Goal: Task Accomplishment & Management: Manage account settings

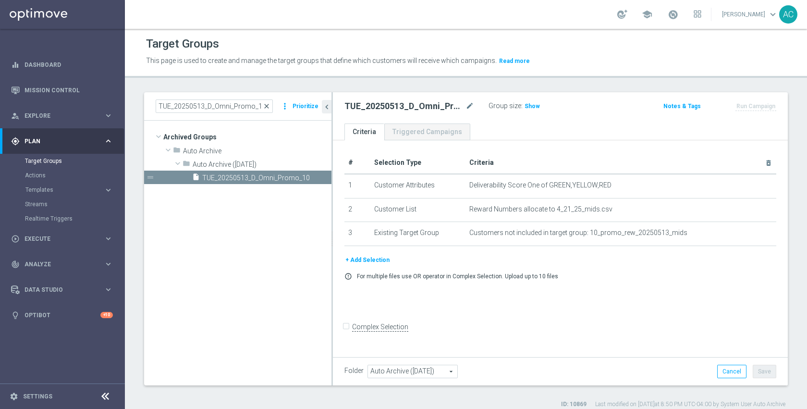
click at [270, 106] on span "close" at bounding box center [267, 106] width 8 height 8
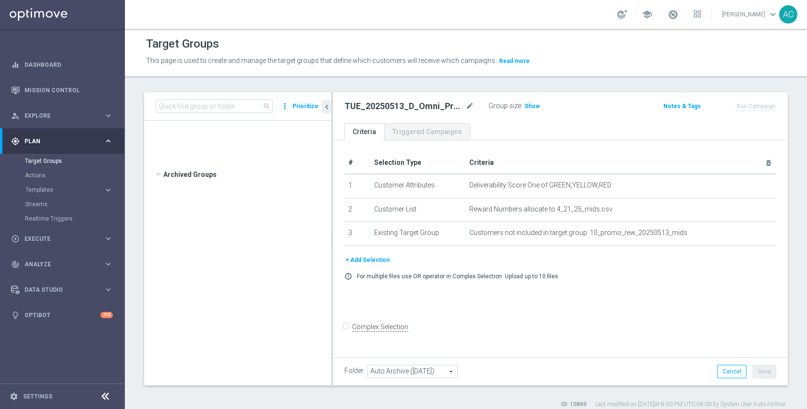
scroll to position [12439, 0]
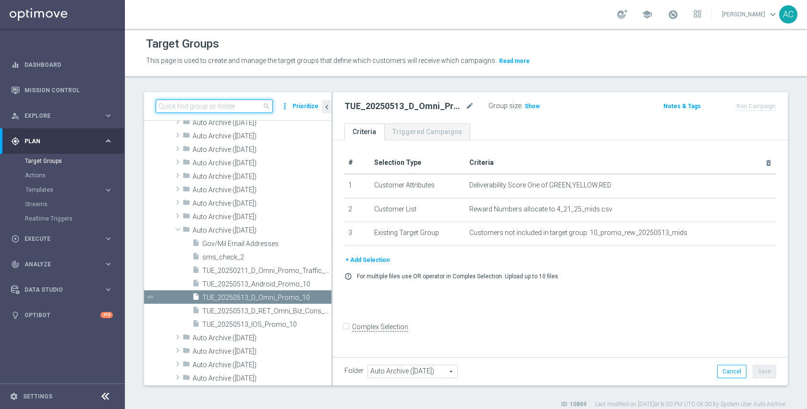
click at [236, 107] on input at bounding box center [214, 105] width 117 height 13
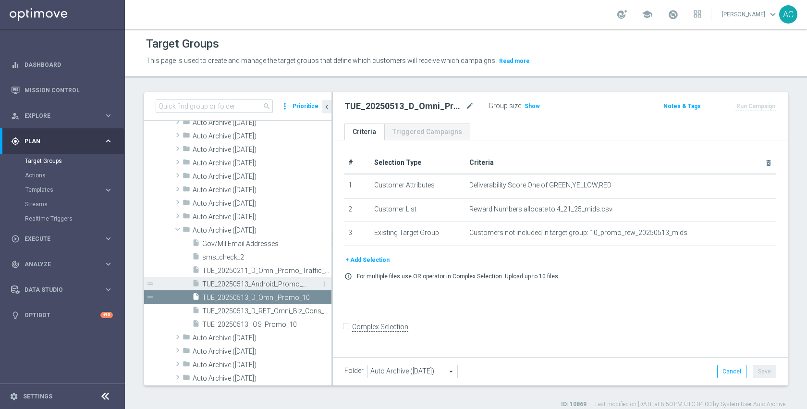
click at [264, 288] on div "insert_drive_file TUE_20250513_Android_Promo_10" at bounding box center [251, 283] width 118 height 13
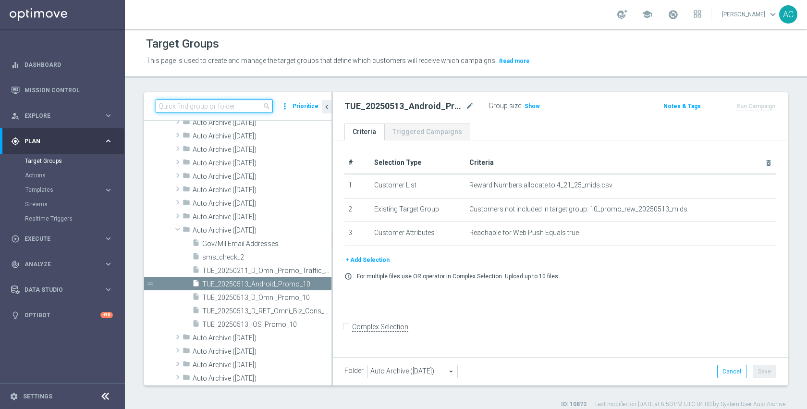
click at [230, 107] on input at bounding box center [214, 105] width 117 height 13
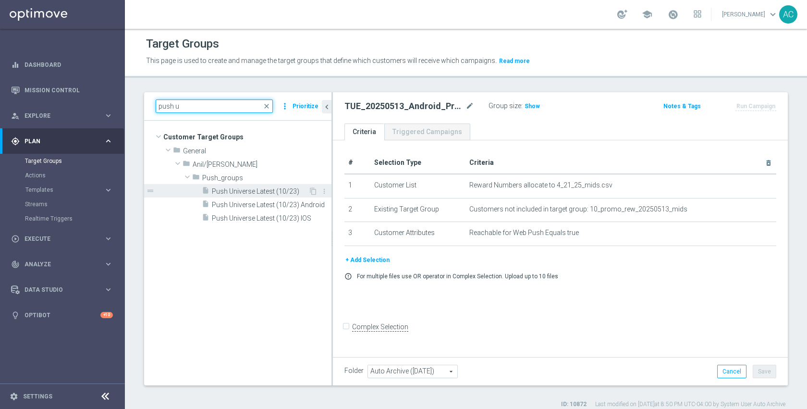
type input "push u"
click at [250, 188] on span "Push Universe Latest (10/23)" at bounding box center [260, 191] width 97 height 8
type input "Select"
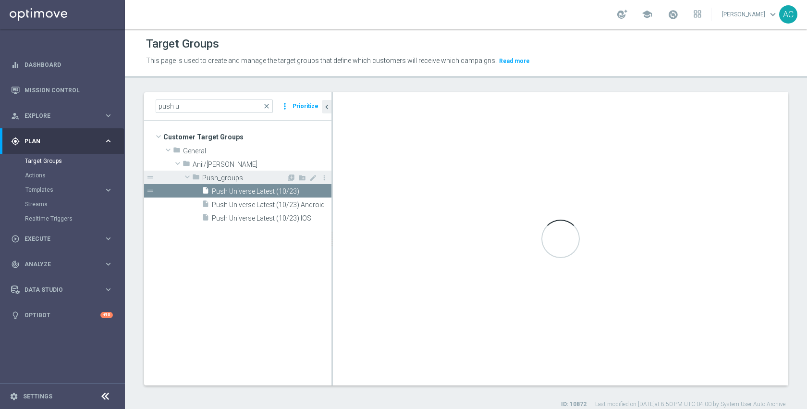
checkbox input "true"
type input "Push_groups"
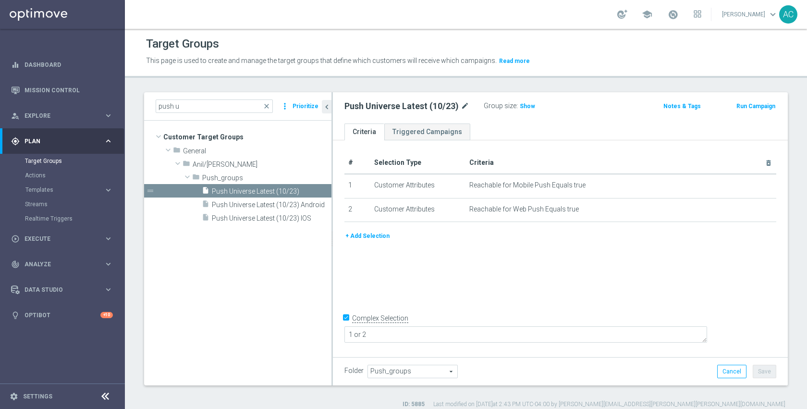
click at [469, 106] on icon "mode_edit" at bounding box center [465, 106] width 9 height 12
click at [268, 106] on span "close" at bounding box center [267, 106] width 8 height 8
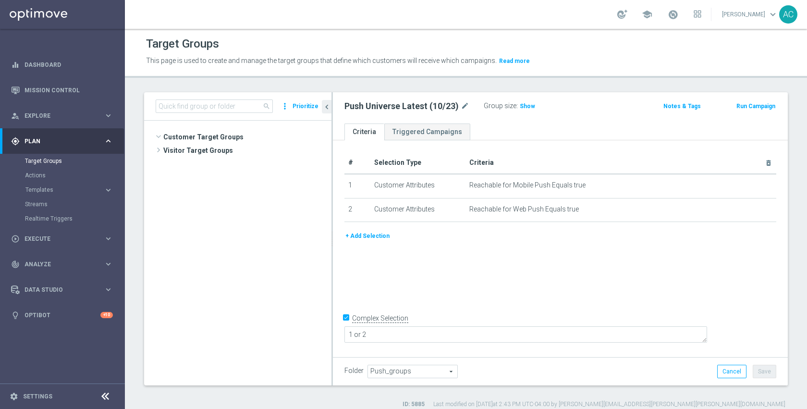
scroll to position [268, 0]
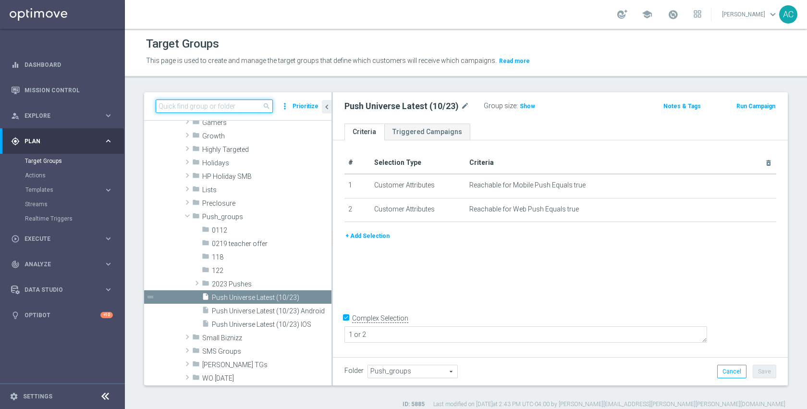
click at [248, 107] on input at bounding box center [214, 105] width 117 height 13
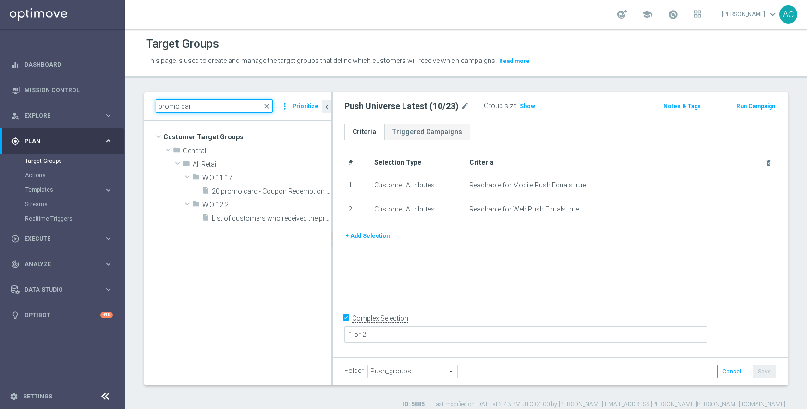
scroll to position [0, 0]
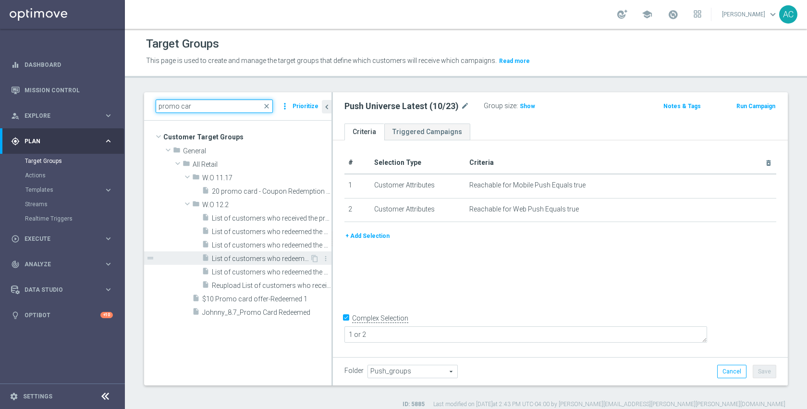
type input "promo car"
click at [237, 261] on span "List of customers who redeemed the $20 promo Card until 12.16" at bounding box center [261, 259] width 98 height 8
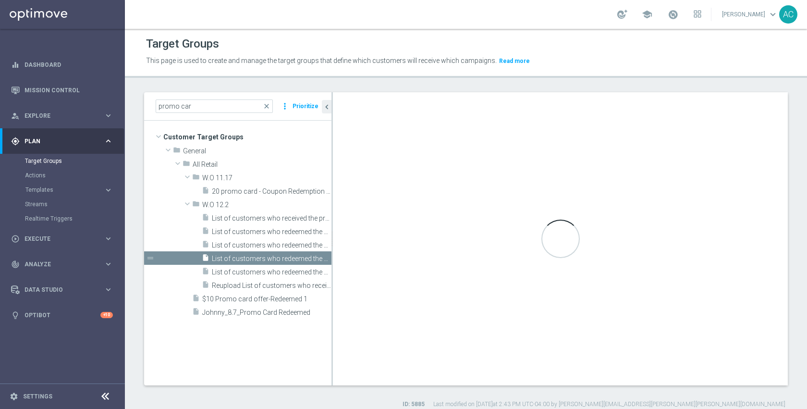
checkbox input "false"
type input "W.O 12.2"
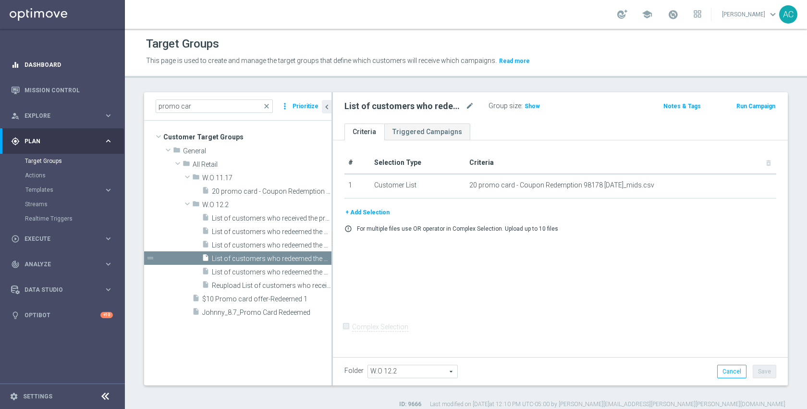
click at [269, 107] on span "close" at bounding box center [267, 106] width 8 height 8
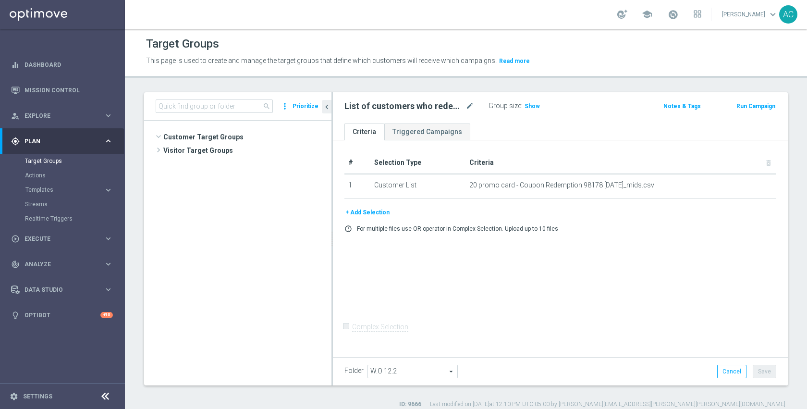
scroll to position [330, 0]
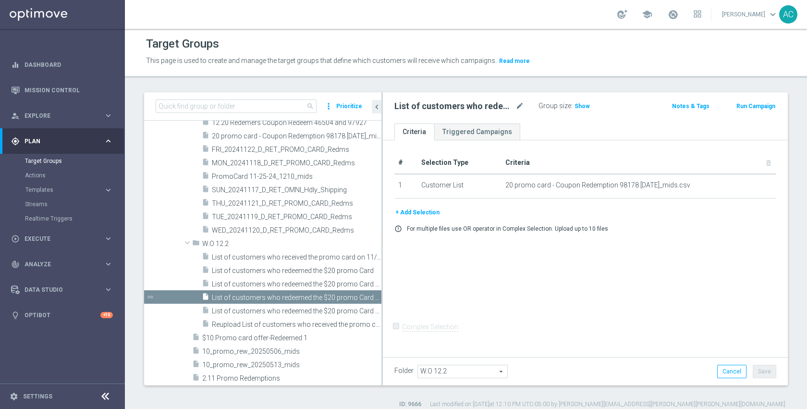
drag, startPoint x: 332, startPoint y: 260, endPoint x: 383, endPoint y: 255, distance: 51.2
click at [383, 256] on div at bounding box center [382, 238] width 1 height 293
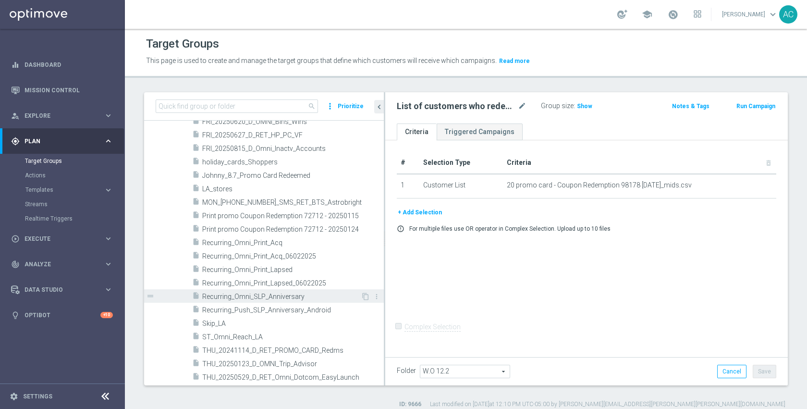
scroll to position [885, 0]
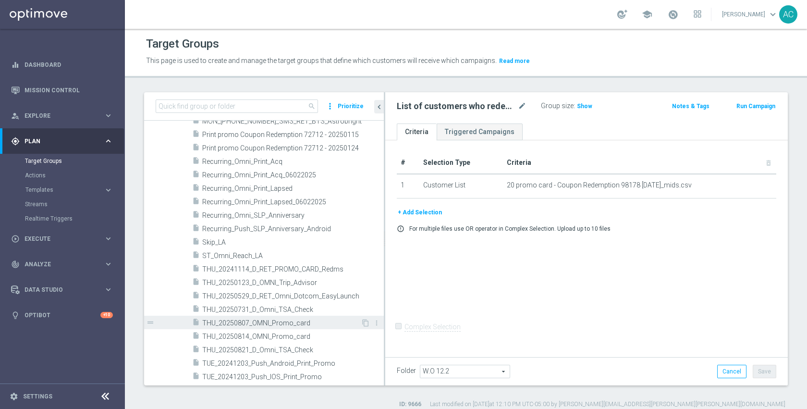
click at [288, 320] on span "THU_20250807_OMNI_Promo_card" at bounding box center [281, 323] width 159 height 8
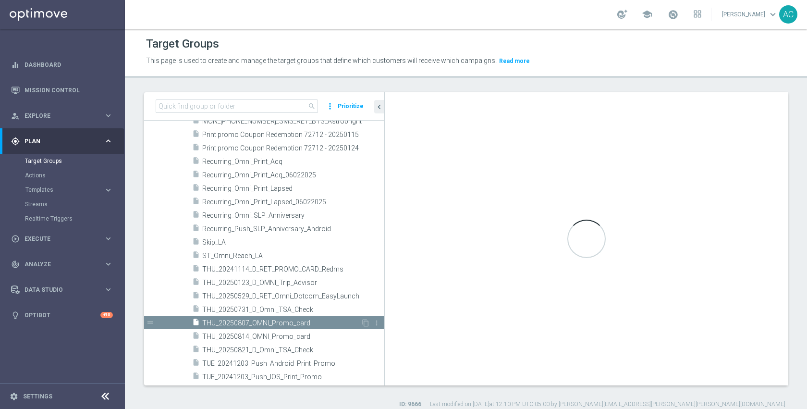
checkbox input "true"
type input "All Retail"
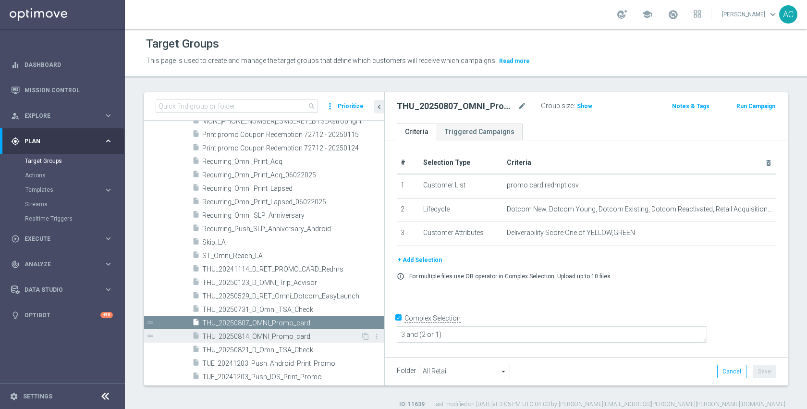
click at [286, 334] on span "THU_20250814_OMNI_Promo_card" at bounding box center [281, 337] width 159 height 8
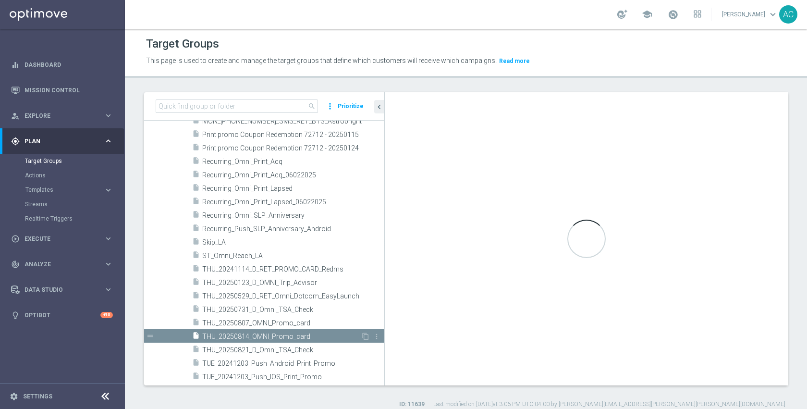
type textarea "(1 or 3) and 2 and 4"
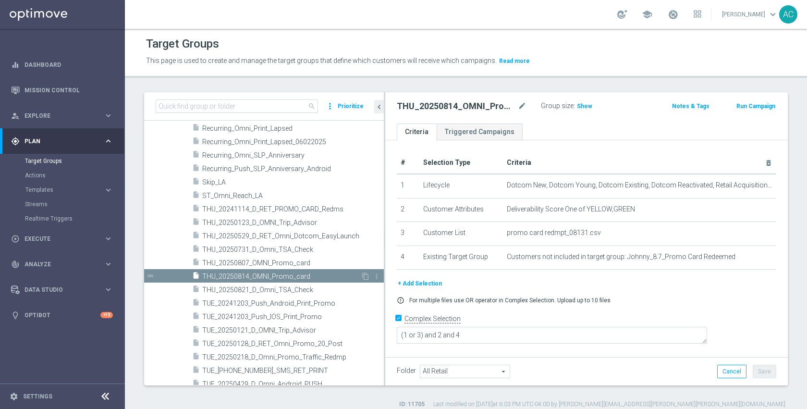
scroll to position [945, 0]
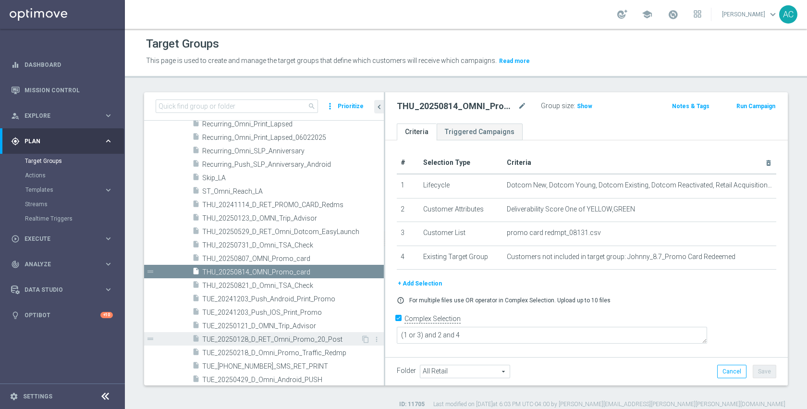
click at [284, 340] on span "TUE_20250128_D_RET_Omni_Promo_20_Post" at bounding box center [281, 339] width 159 height 8
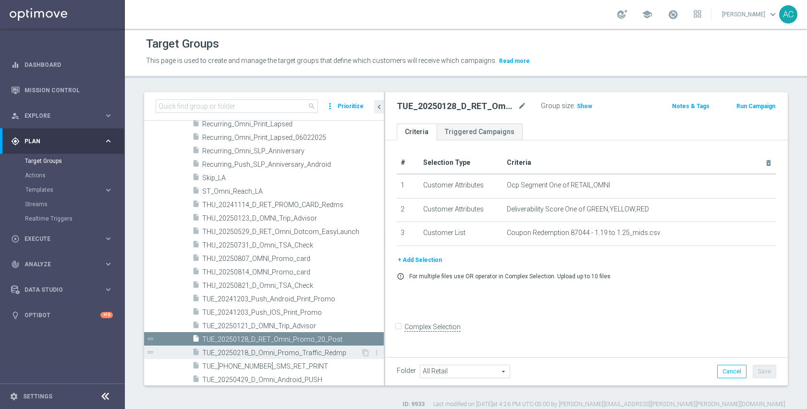
click at [285, 356] on span "TUE_20250218_D_Omni_Promo_Traffic_Redmp" at bounding box center [281, 353] width 159 height 8
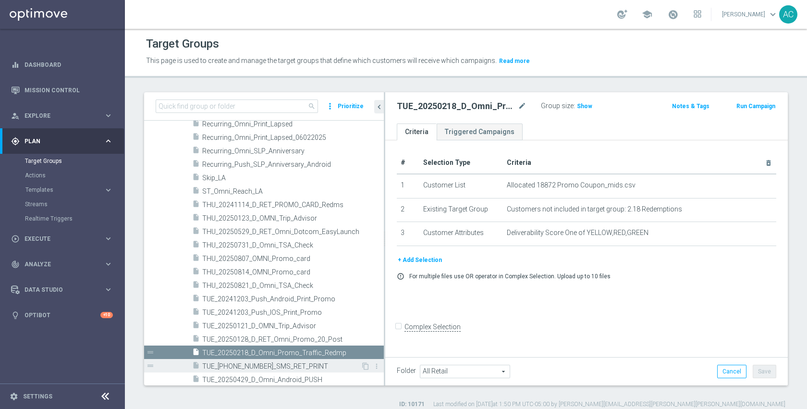
click at [284, 364] on span "TUE_20250311_SMS_RET_PRINT" at bounding box center [281, 366] width 159 height 8
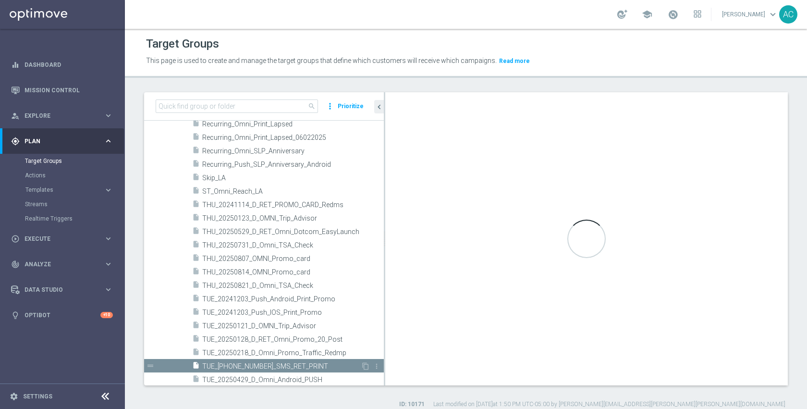
checkbox input "true"
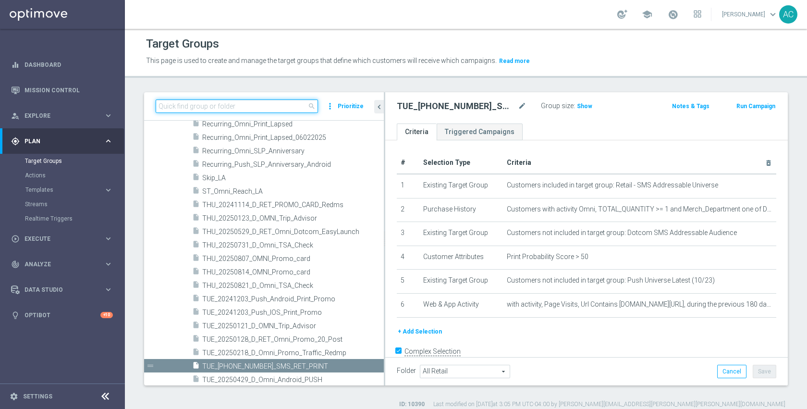
click at [207, 106] on input at bounding box center [237, 105] width 162 height 13
paste input "20250821_PUSH_ Android _Loyalty_PromoCard and 20250821_PUSH_IOS _Loyalty_PromoC…"
type input "20250821_PUSH_ Android _Loyalty_PromoCard and 20250821_PUSH_IOS _Loyalty_PromoC…"
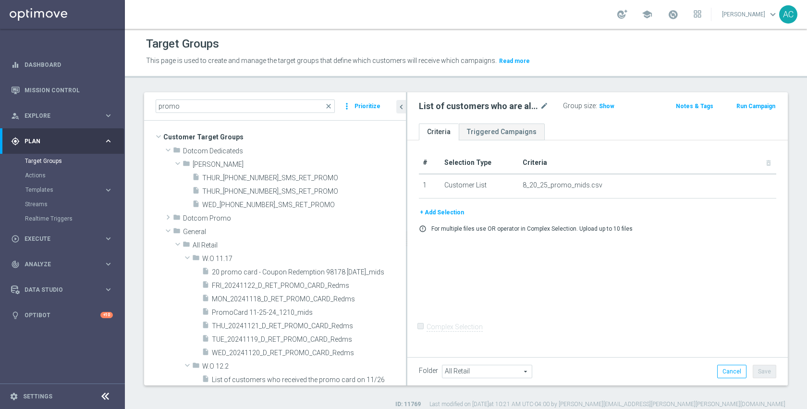
scroll to position [218, 0]
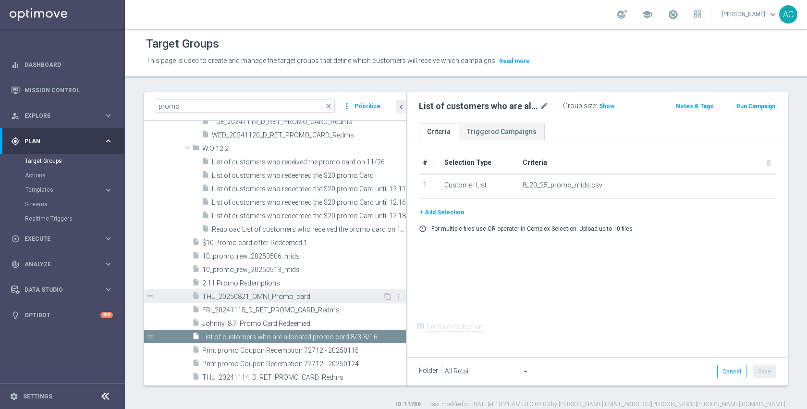
click at [271, 295] on span "THU_20250821_OMNI_Promo_card" at bounding box center [292, 297] width 181 height 8
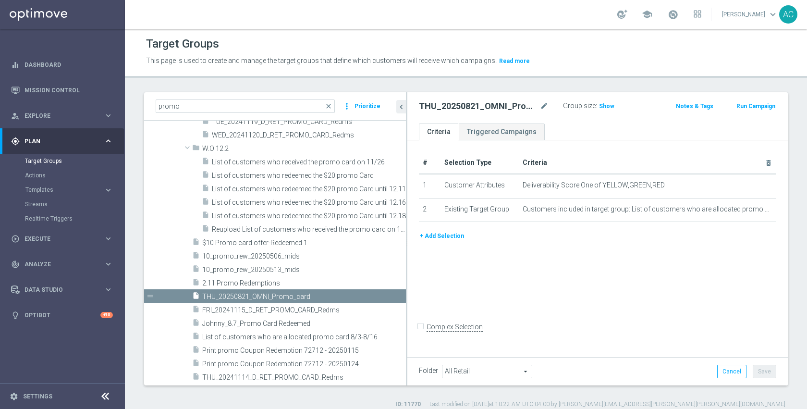
click at [621, 297] on div "# Selection Type Criteria delete_forever 1 Customer Attributes Deliverability S…" at bounding box center [598, 247] width 381 height 214
click at [444, 235] on button "+ Add Selection" at bounding box center [442, 236] width 46 height 11
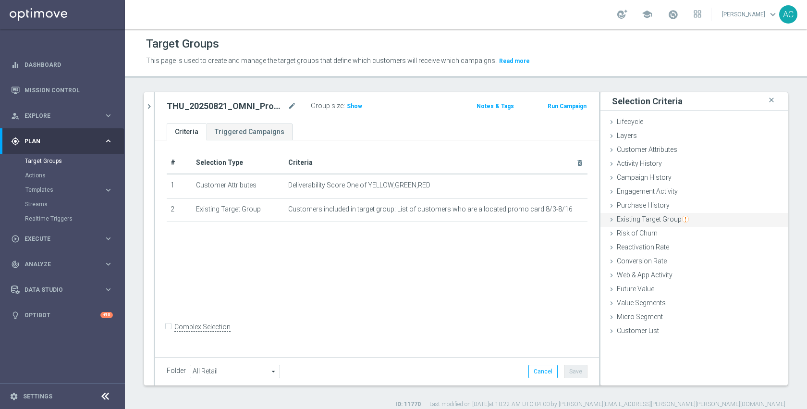
click at [641, 222] on span "Existing Target Group" at bounding box center [653, 219] width 72 height 8
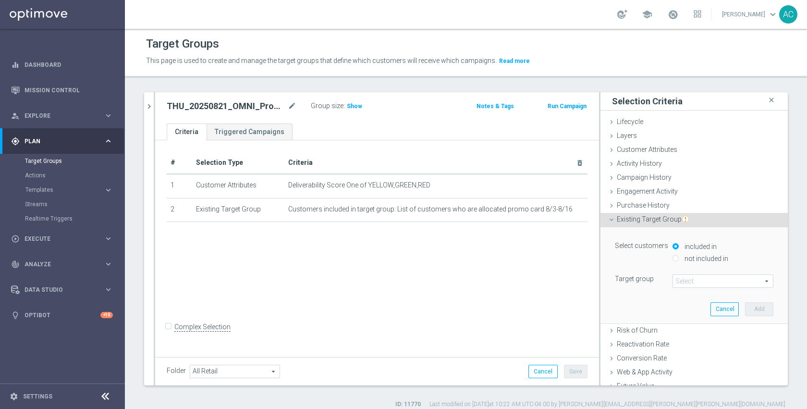
click at [685, 260] on label "not included in" at bounding box center [706, 258] width 46 height 9
click at [679, 260] on input "not included in" at bounding box center [676, 258] width 6 height 6
radio input "true"
click at [688, 280] on span at bounding box center [723, 281] width 100 height 12
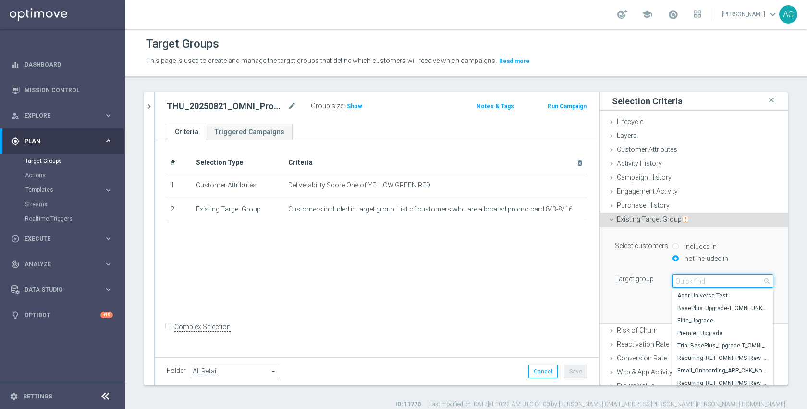
click at [688, 281] on input "search" at bounding box center [723, 280] width 101 height 13
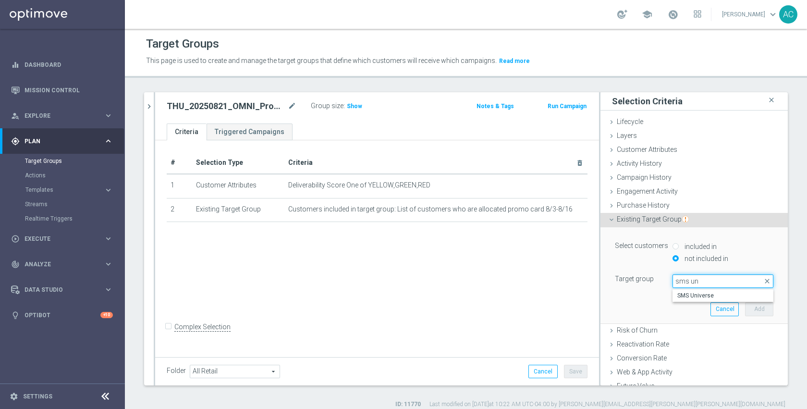
drag, startPoint x: 709, startPoint y: 278, endPoint x: 665, endPoint y: 280, distance: 44.3
click at [673, 280] on input "sms un" at bounding box center [723, 280] width 101 height 13
type input "retail - s"
click at [688, 298] on span "Retail - SMS Addressable Universe" at bounding box center [723, 296] width 91 height 8
type input "Retail - SMS Addressable Universe"
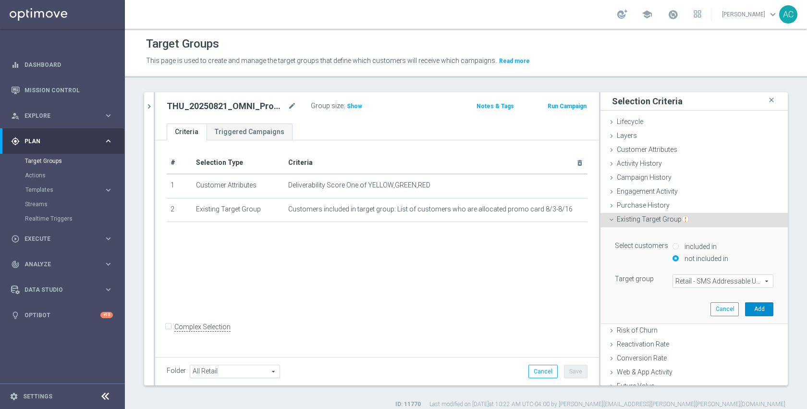
click at [745, 311] on button "Add" at bounding box center [759, 308] width 28 height 13
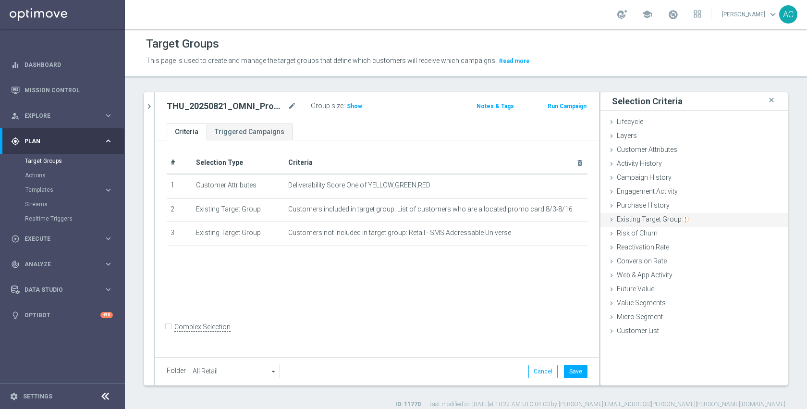
click at [683, 219] on img "button" at bounding box center [686, 219] width 7 height 7
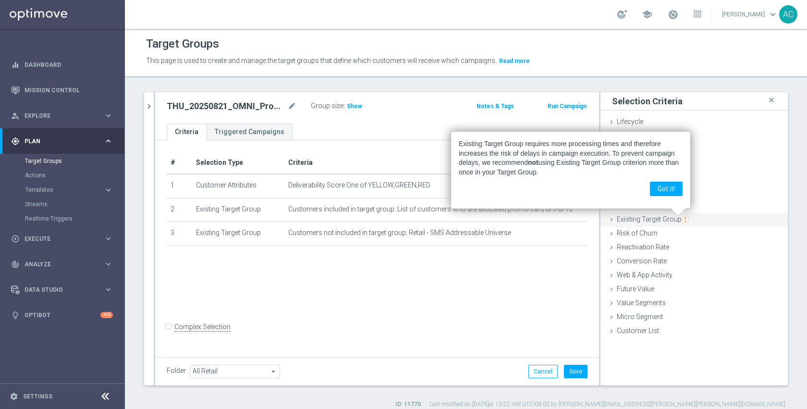
click at [645, 221] on span "Existing Target Group" at bounding box center [653, 219] width 72 height 8
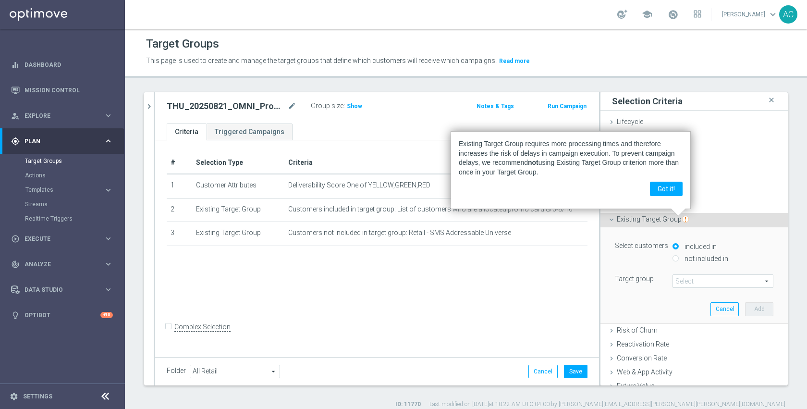
click at [680, 253] on div "included in" at bounding box center [723, 247] width 101 height 12
click at [683, 260] on label "not included in" at bounding box center [706, 258] width 46 height 9
click at [679, 260] on input "not included in" at bounding box center [676, 258] width 6 height 6
radio input "true"
click at [694, 282] on span at bounding box center [723, 281] width 100 height 12
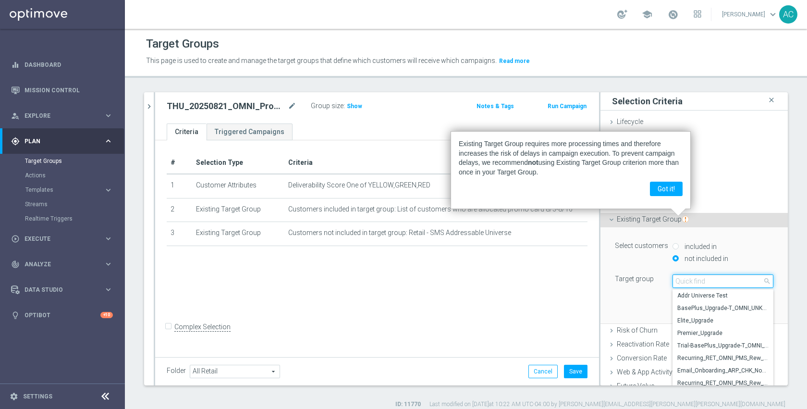
click at [694, 282] on input "search" at bounding box center [723, 280] width 101 height 13
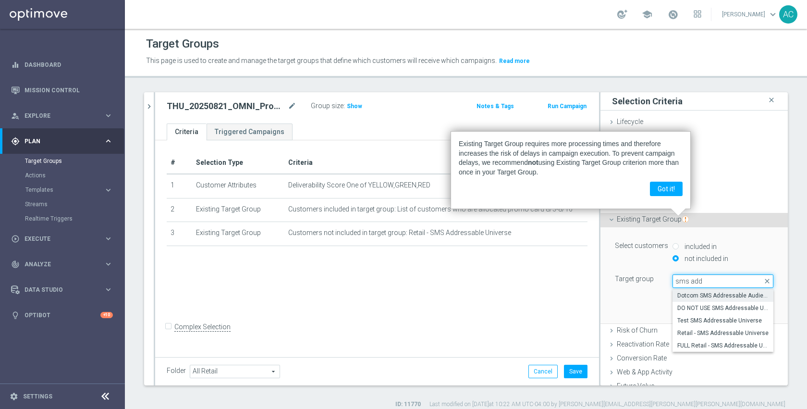
type input "sms add"
click at [715, 296] on span "Dotcom SMS Addressable Audience" at bounding box center [723, 296] width 91 height 8
type input "Dotcom SMS Addressable Audience"
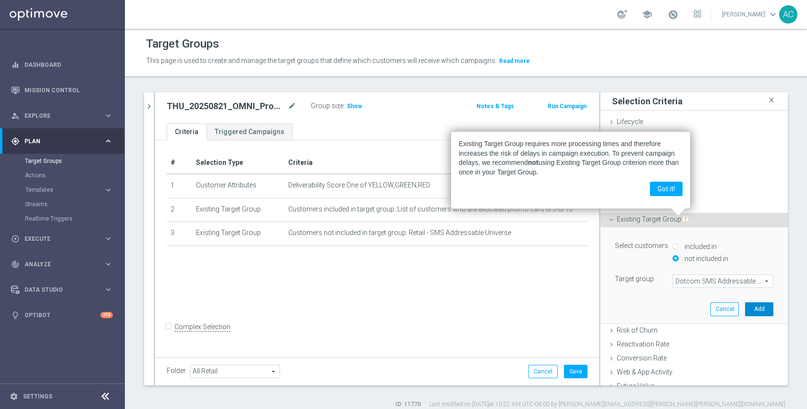
click at [745, 309] on button "Add" at bounding box center [759, 308] width 28 height 13
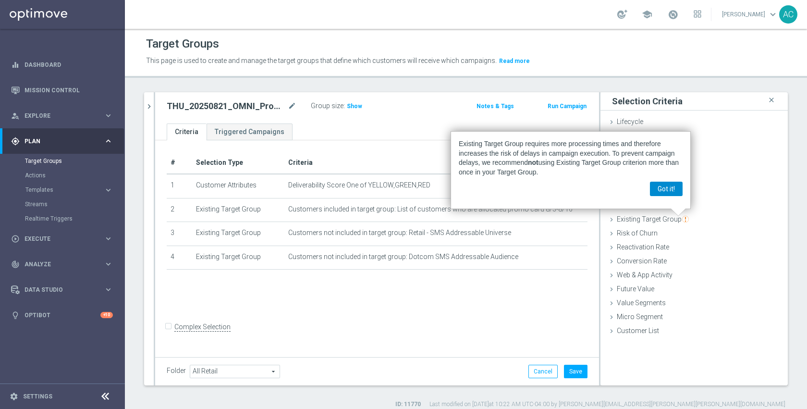
click at [669, 191] on button "Got it!" at bounding box center [666, 189] width 33 height 14
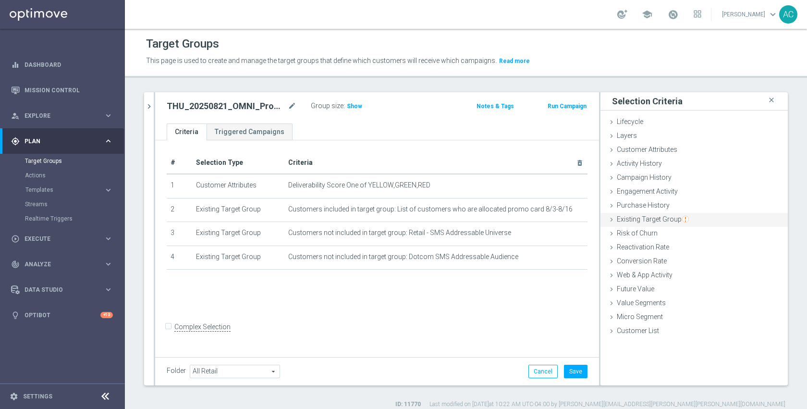
click at [656, 217] on span "Existing Target Group" at bounding box center [653, 219] width 72 height 8
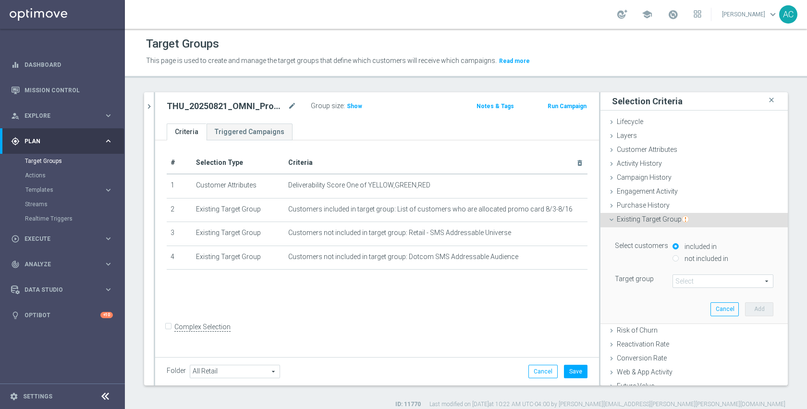
click at [683, 258] on label "not included in" at bounding box center [706, 258] width 46 height 9
click at [679, 258] on input "not included in" at bounding box center [676, 258] width 6 height 6
radio input "true"
click at [689, 283] on span at bounding box center [723, 281] width 100 height 12
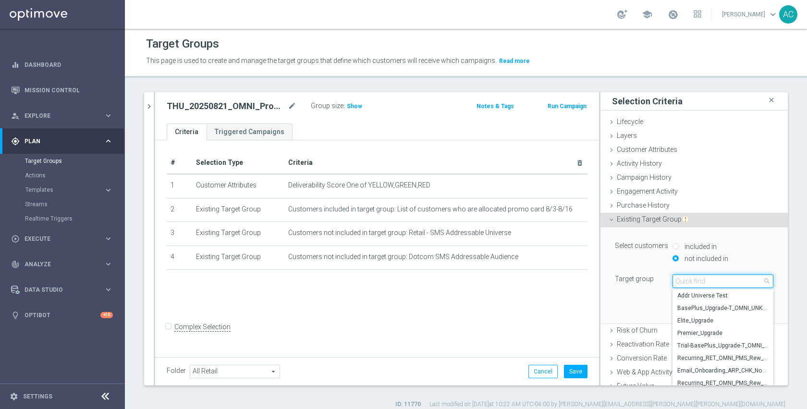
click at [689, 283] on input "search" at bounding box center [723, 280] width 101 height 13
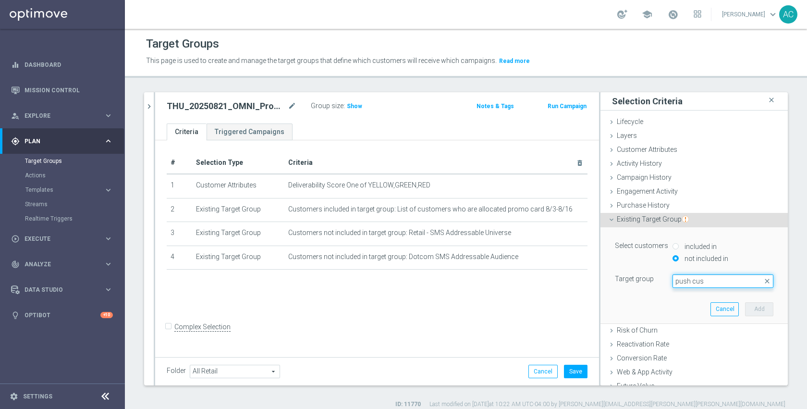
paste input "Push Universe Latest (10/23)"
type input "Push Universe Latest (10/23)"
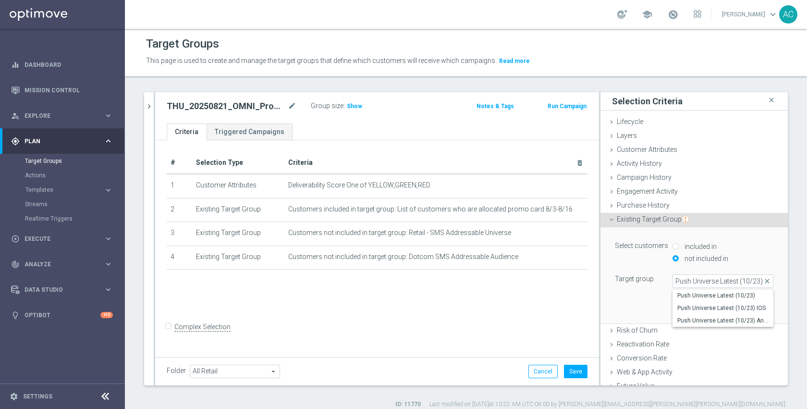
click at [742, 294] on span "Push Universe Latest (10/23)" at bounding box center [723, 296] width 91 height 8
type input "Push Universe Latest (10/23)"
click at [752, 312] on button "Add" at bounding box center [759, 308] width 28 height 13
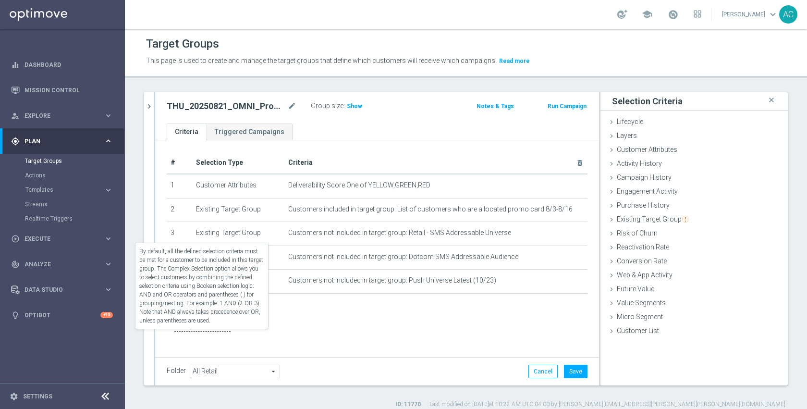
click at [220, 332] on label "Complex Selection" at bounding box center [202, 327] width 56 height 9
click at [173, 335] on input "Complex Selection" at bounding box center [170, 328] width 6 height 13
checkbox input "true"
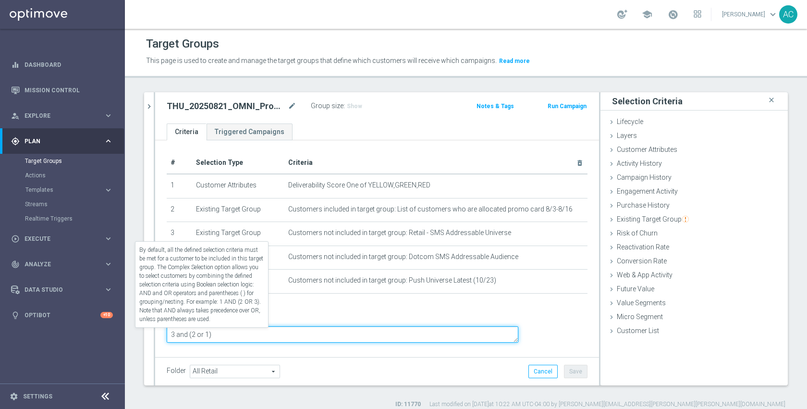
drag, startPoint x: 297, startPoint y: 339, endPoint x: 222, endPoint y: 334, distance: 75.2
click at [222, 334] on form "Complex Selection 3 and (2 or 1) Invalid Expression" at bounding box center [377, 333] width 421 height 44
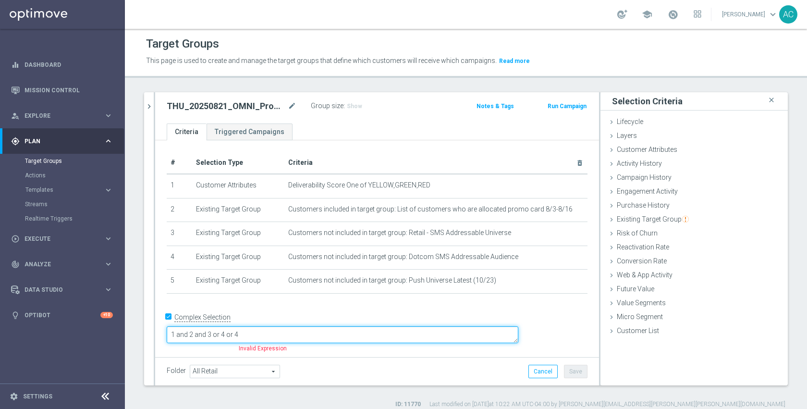
click at [320, 335] on textarea "1 and 2 and 3 or 4 or 4" at bounding box center [343, 334] width 352 height 17
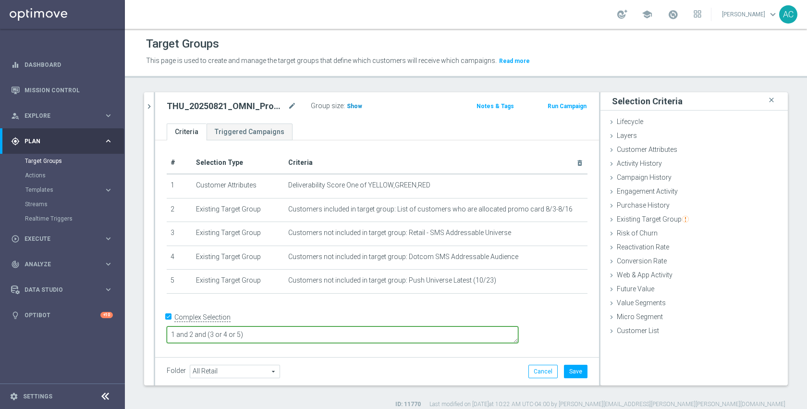
type textarea "1 and 2 and (3 or 4 or 5)"
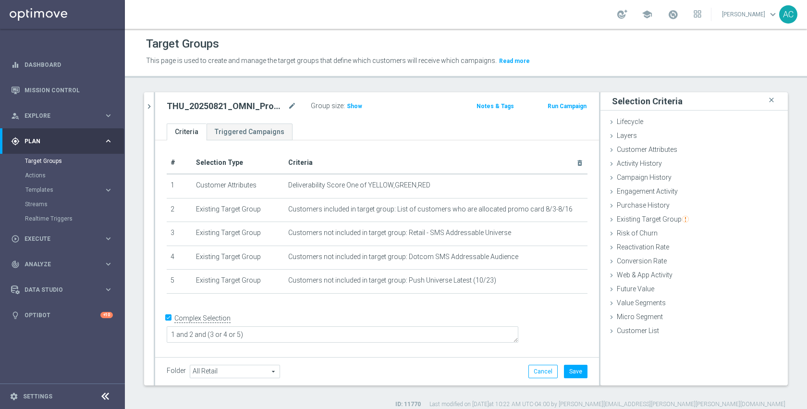
click at [352, 109] on span "Show" at bounding box center [354, 106] width 15 height 7
click at [577, 370] on button "Save" at bounding box center [576, 371] width 24 height 13
click at [475, 310] on div "# Selection Type Criteria delete_forever 1 Customer Attributes Deliverability S…" at bounding box center [377, 247] width 444 height 214
click at [151, 110] on icon "chevron_right" at bounding box center [149, 106] width 9 height 9
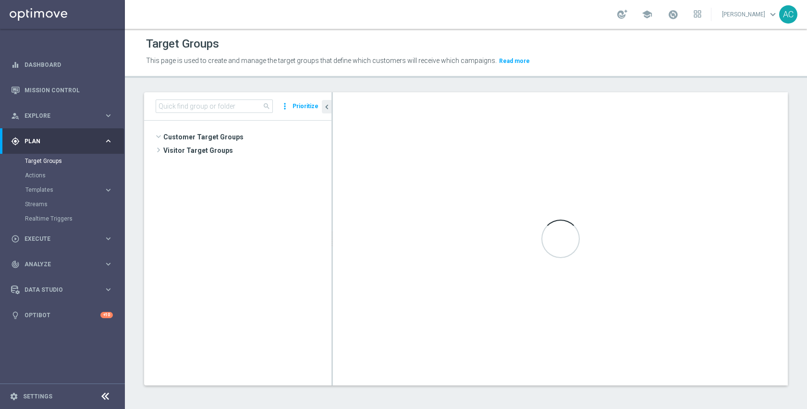
scroll to position [830, 0]
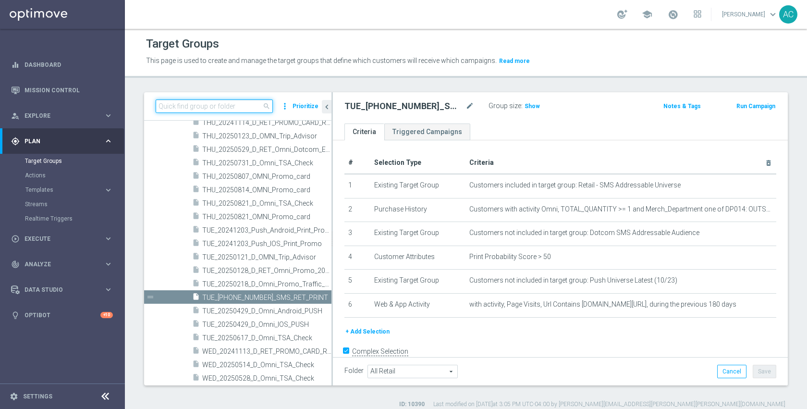
click at [232, 107] on input at bounding box center [214, 105] width 117 height 13
paste input "20250821_PUSH_ Android _Loyalty_PromoCard and 20250821_PUSH_IOS _Loyalty_PromoC…"
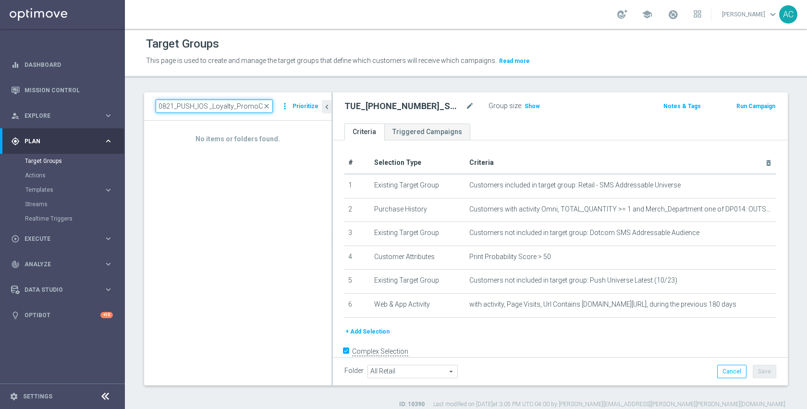
scroll to position [0, 173]
type input "20250821_PUSH_ Android _Loyalty_PromoCard and 20250821_PUSH_IOS _Loyalty_PromoC…"
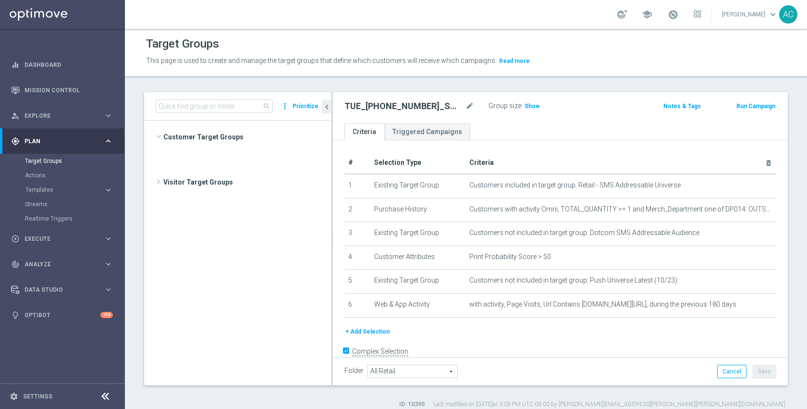
scroll to position [830, 0]
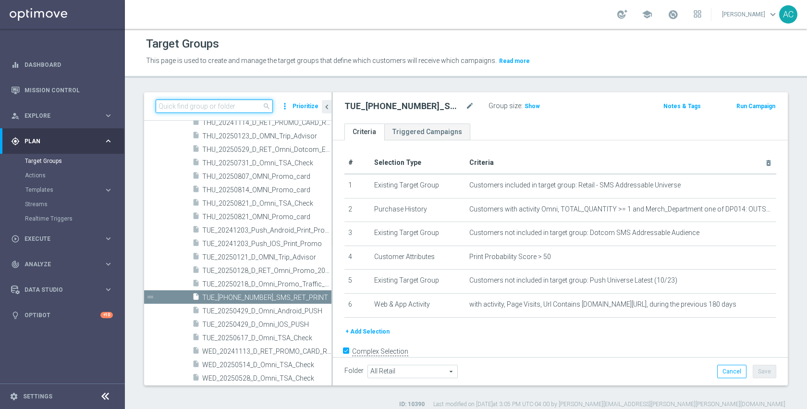
click at [242, 105] on input at bounding box center [214, 105] width 117 height 13
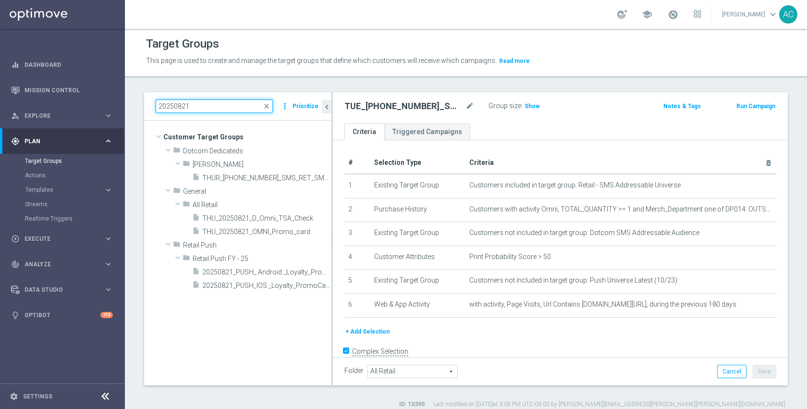
scroll to position [0, 0]
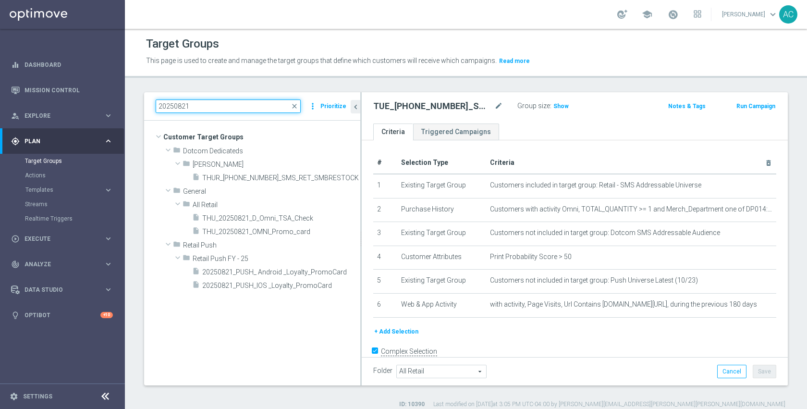
drag, startPoint x: 332, startPoint y: 231, endPoint x: 362, endPoint y: 228, distance: 30.5
click at [362, 228] on div at bounding box center [360, 238] width 1 height 293
type input "20250821"
click at [276, 267] on div "insert_drive_file 20250821_PUSH_ Android _Loyalty_PromoCard" at bounding box center [266, 271] width 148 height 13
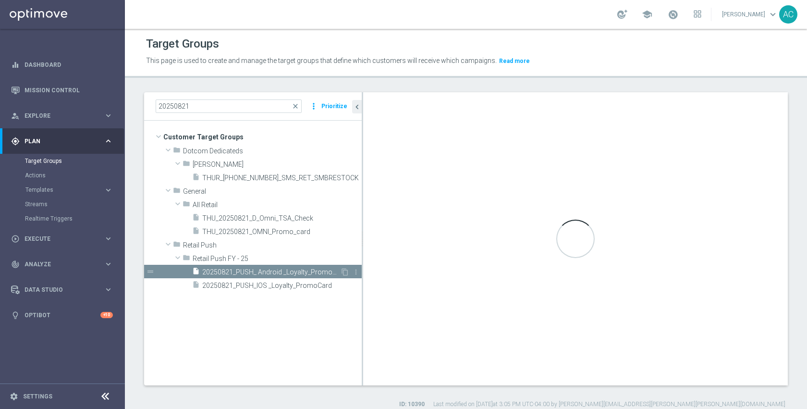
checkbox input "false"
type input "Retail Push FY - 25"
